Goal: Task Accomplishment & Management: Manage account settings

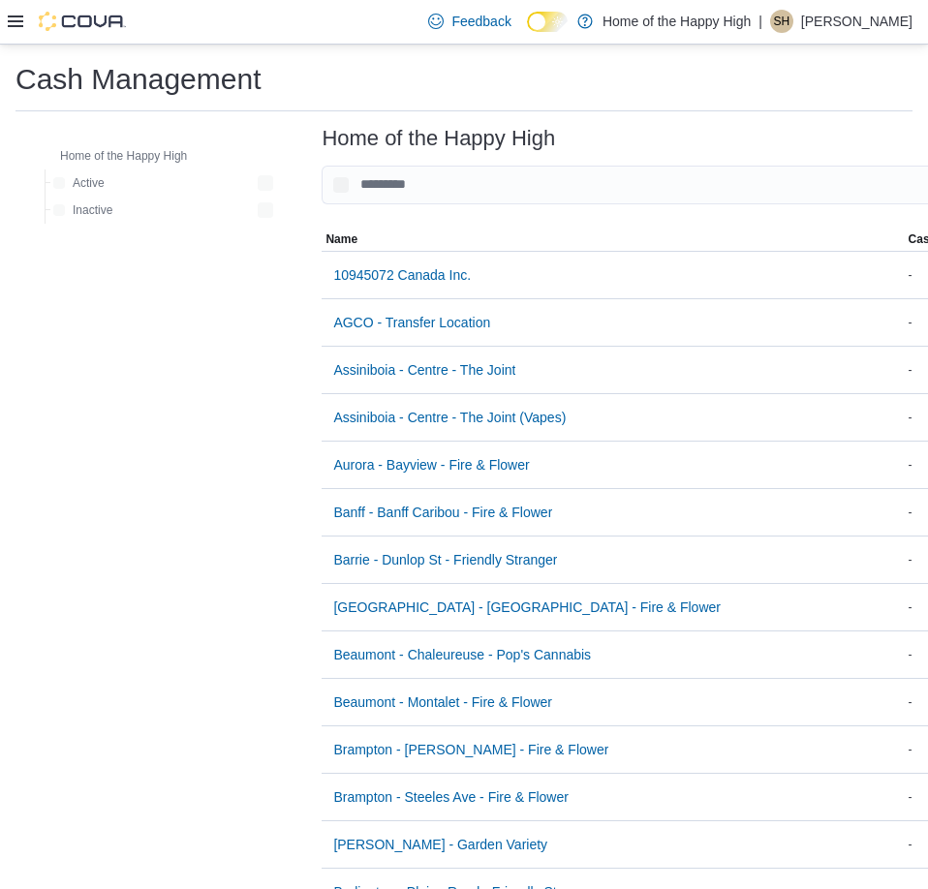
click at [837, 18] on p "Spencer Harrison" at bounding box center [856, 21] width 111 height 23
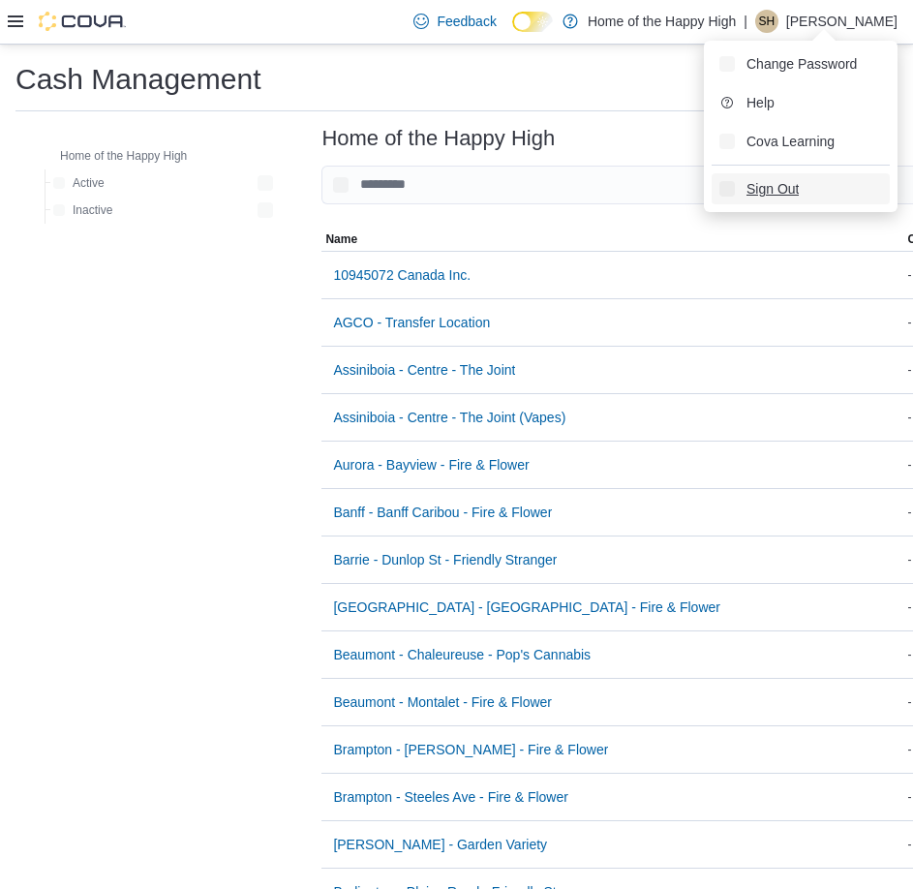
click at [777, 195] on span "Sign Out" at bounding box center [773, 188] width 52 height 19
